Goal: Information Seeking & Learning: Learn about a topic

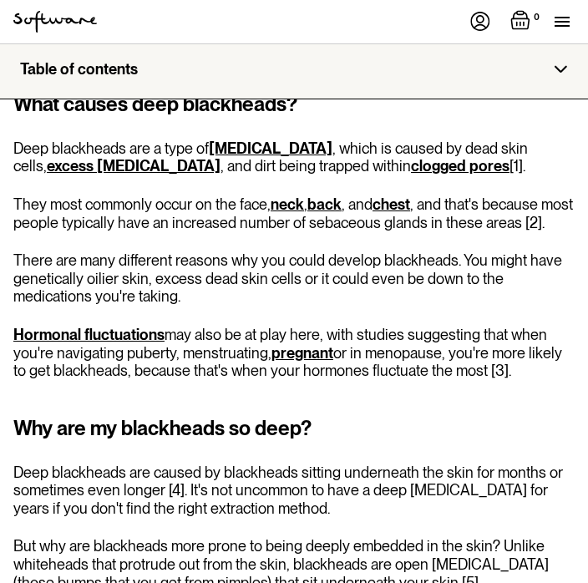
scroll to position [886, 0]
click at [79, 167] on link "excess sebum" at bounding box center [134, 166] width 174 height 18
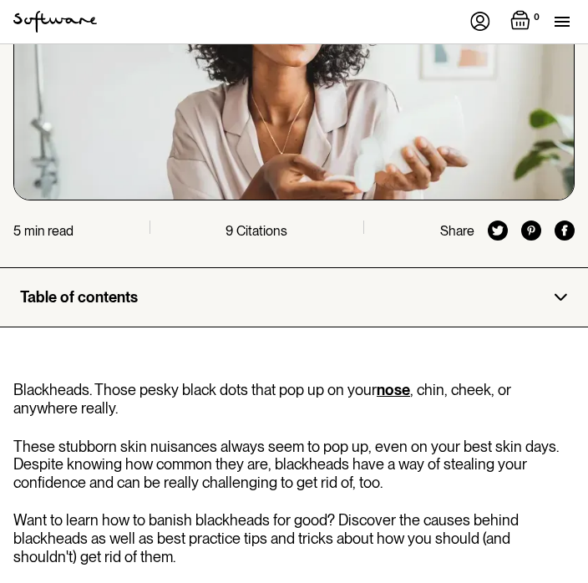
scroll to position [337, 0]
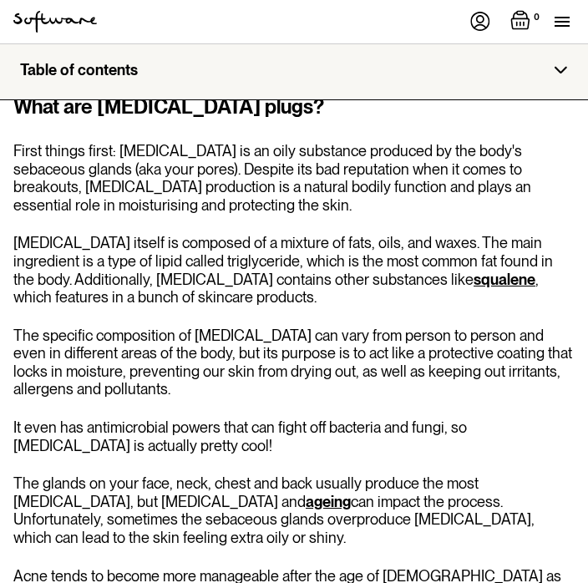
scroll to position [916, 0]
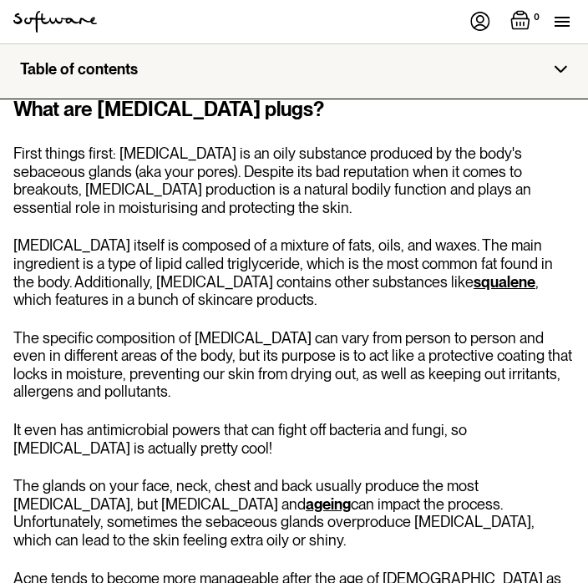
click at [547, 184] on p "First things first: sebum is an oily substance produced by the body's sebaceous…" at bounding box center [293, 181] width 561 height 72
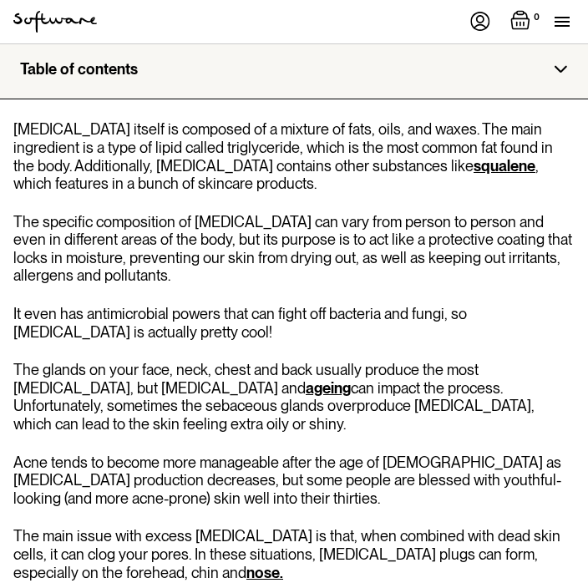
scroll to position [1033, 0]
click at [473, 157] on link "squalene" at bounding box center [504, 166] width 62 height 18
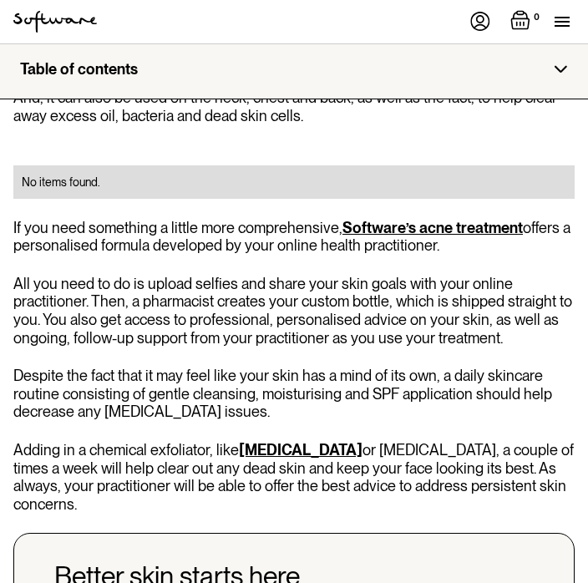
scroll to position [3849, 0]
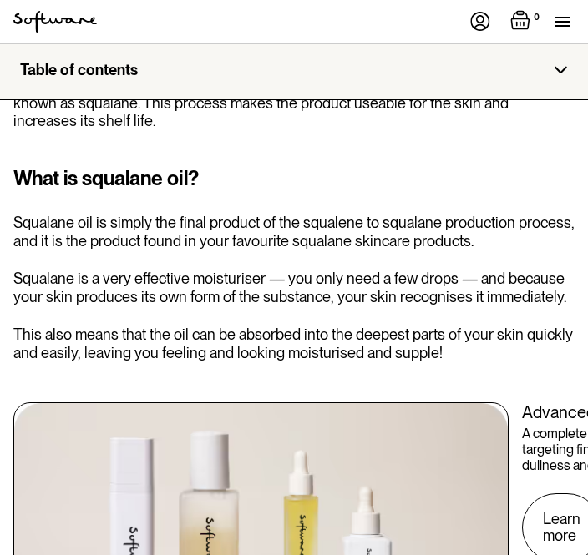
scroll to position [1635, 0]
